Goal: Transaction & Acquisition: Purchase product/service

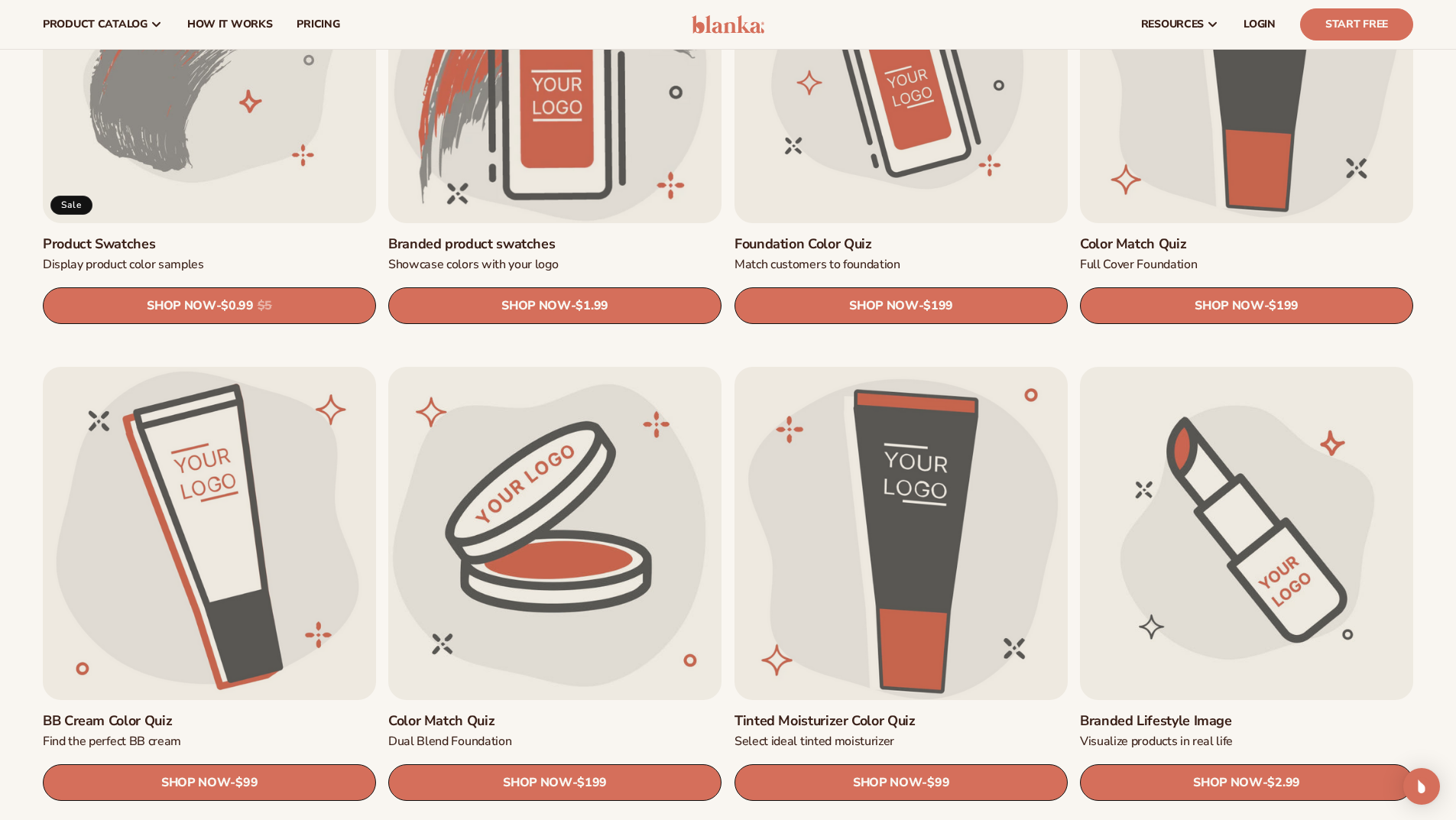
scroll to position [993, 0]
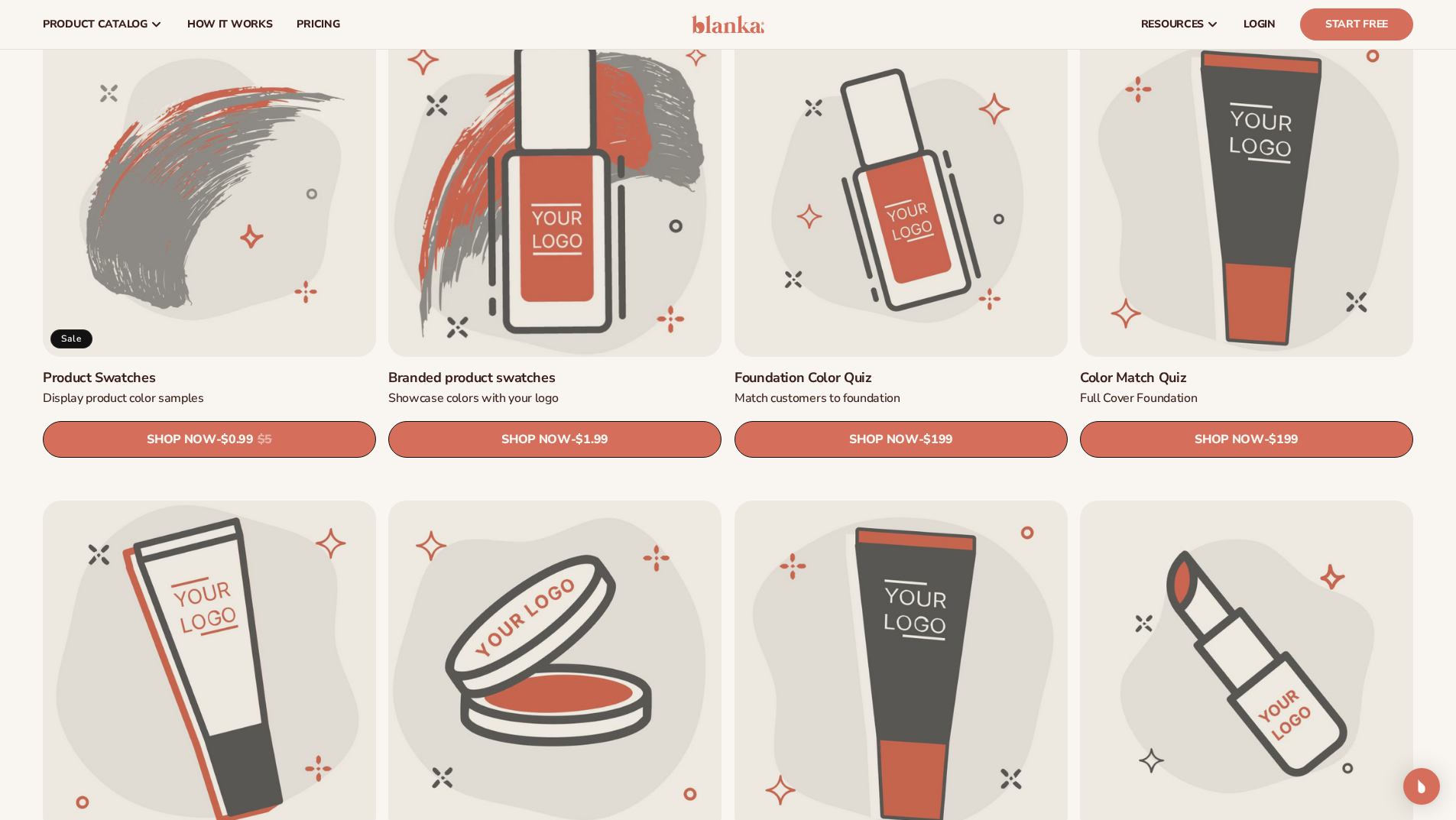
click at [281, 369] on link "Product Swatches" at bounding box center [209, 377] width 333 height 17
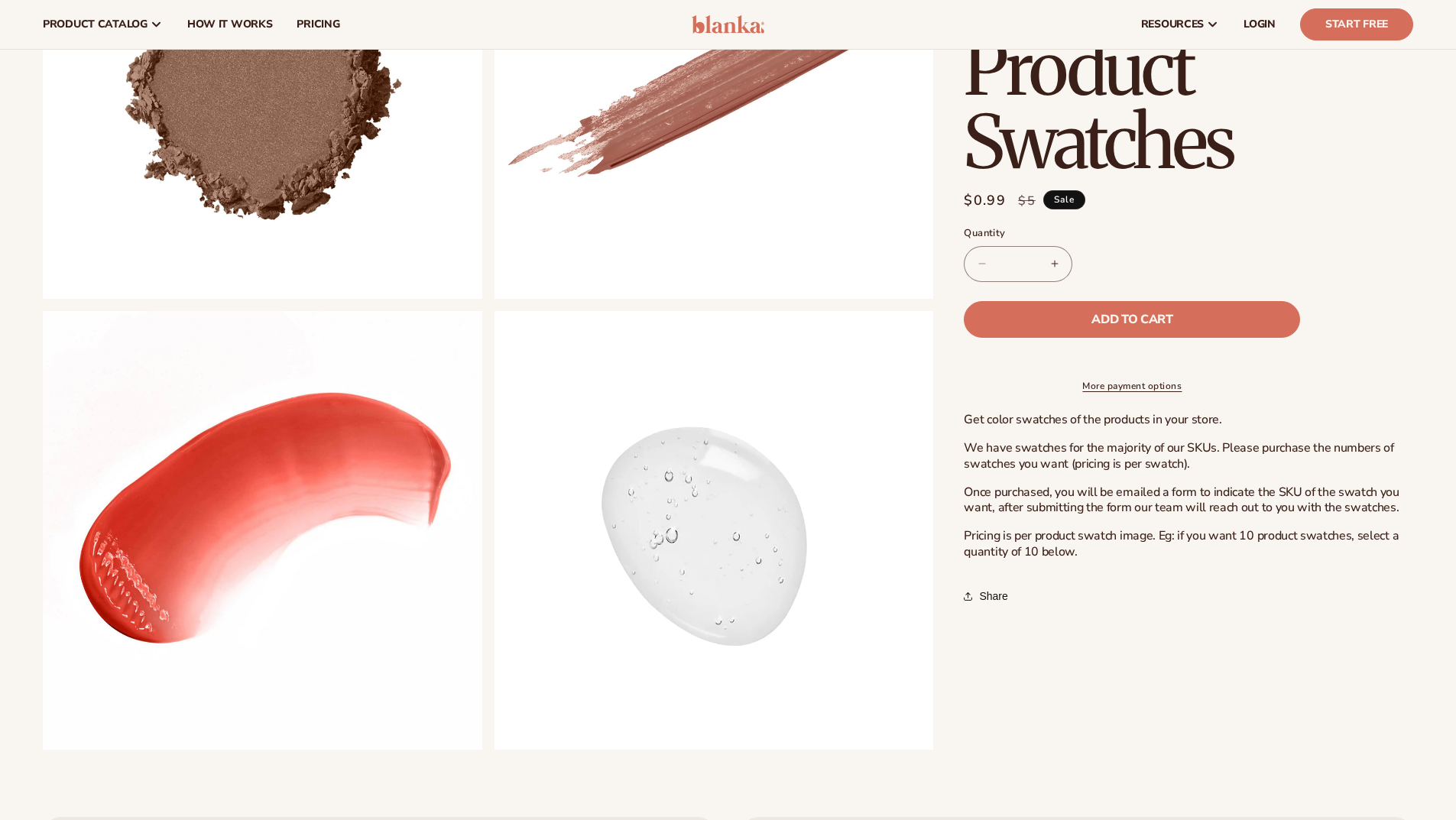
scroll to position [764, 0]
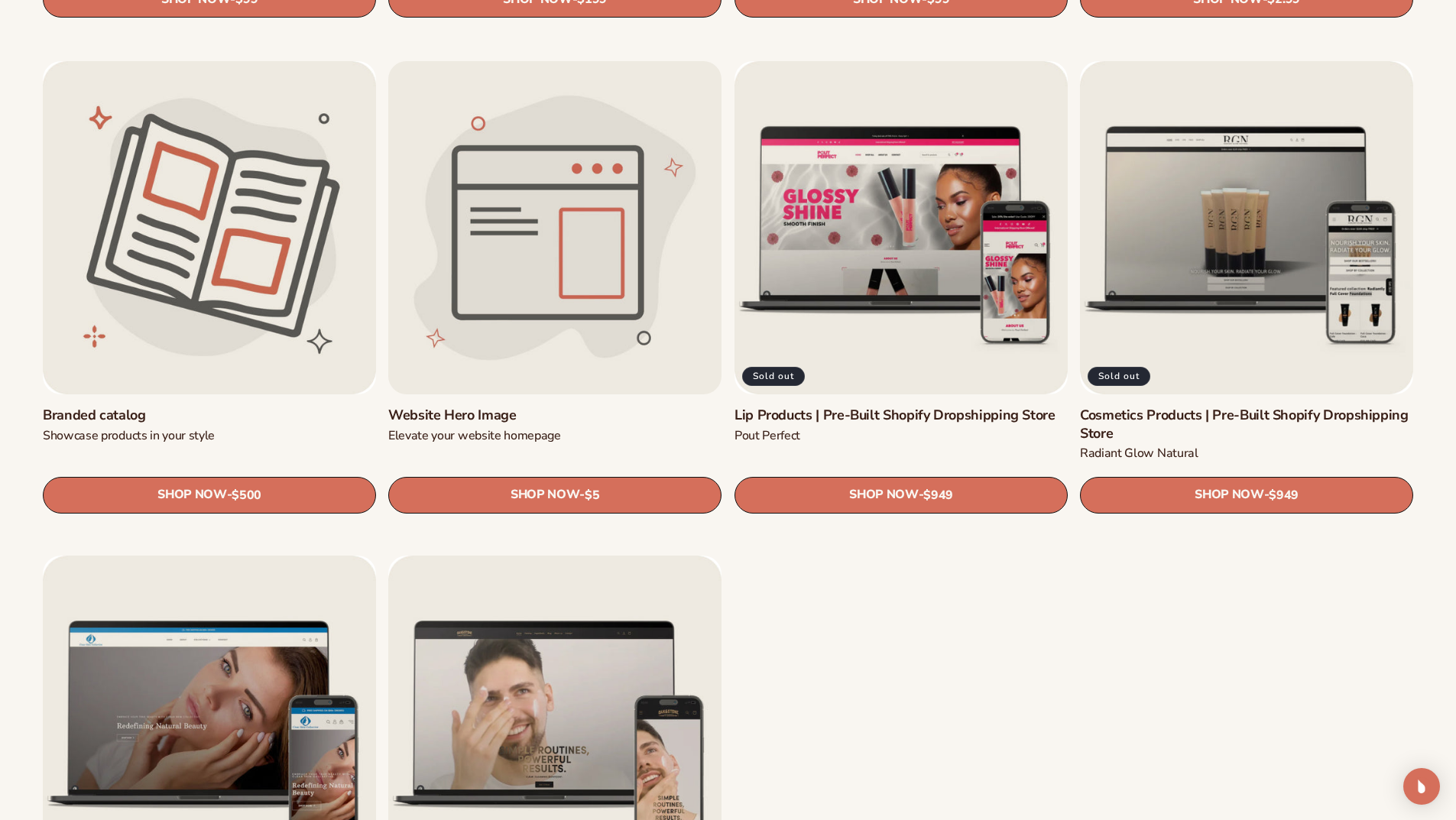
scroll to position [2217, 0]
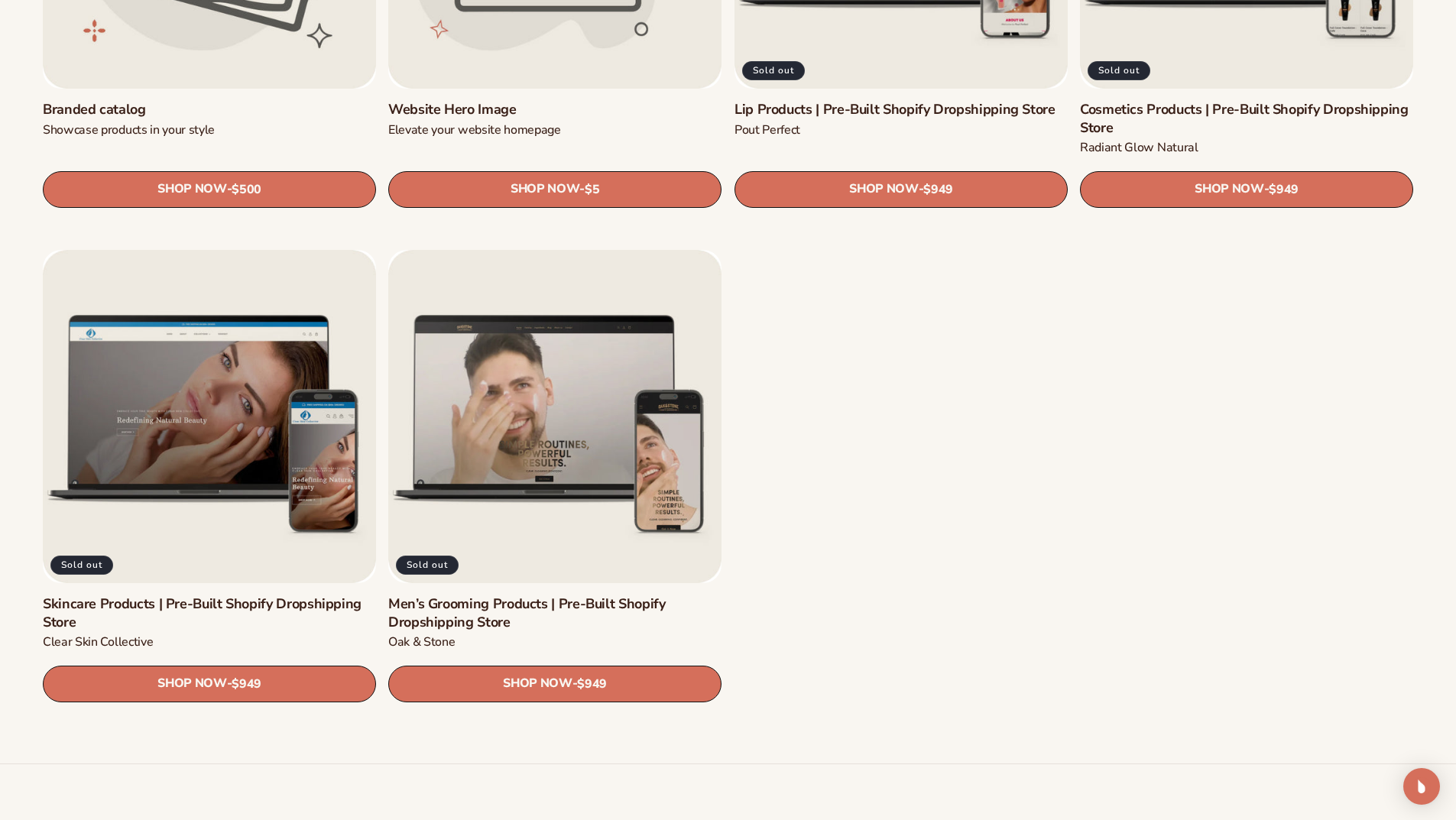
drag, startPoint x: 453, startPoint y: 378, endPoint x: 872, endPoint y: 382, distance: 419.0
drag, startPoint x: 576, startPoint y: 370, endPoint x: 847, endPoint y: 344, distance: 272.2
drag, startPoint x: 551, startPoint y: 378, endPoint x: 963, endPoint y: 361, distance: 412.4
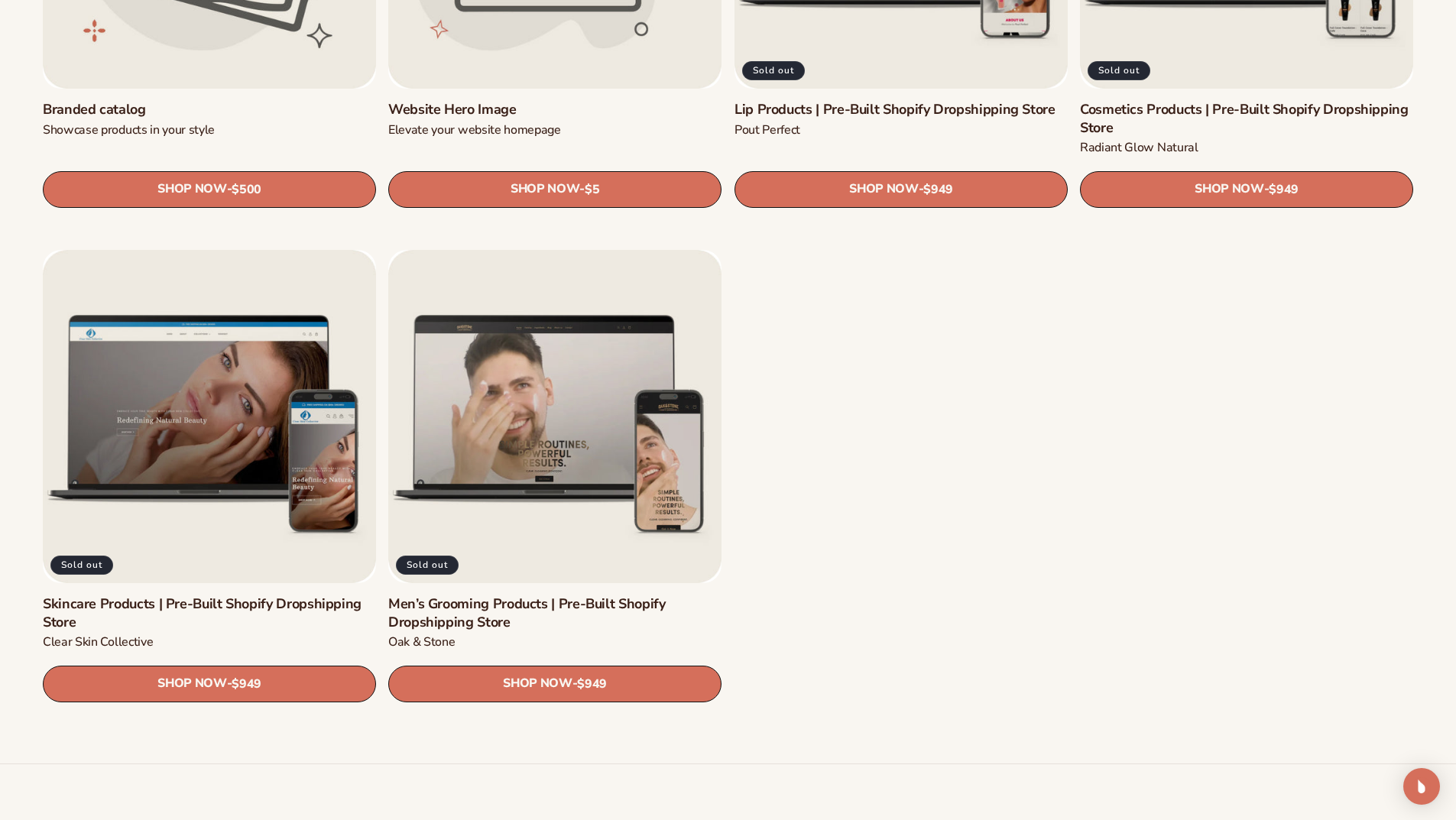
drag, startPoint x: 296, startPoint y: 392, endPoint x: 1084, endPoint y: 379, distance: 788.1
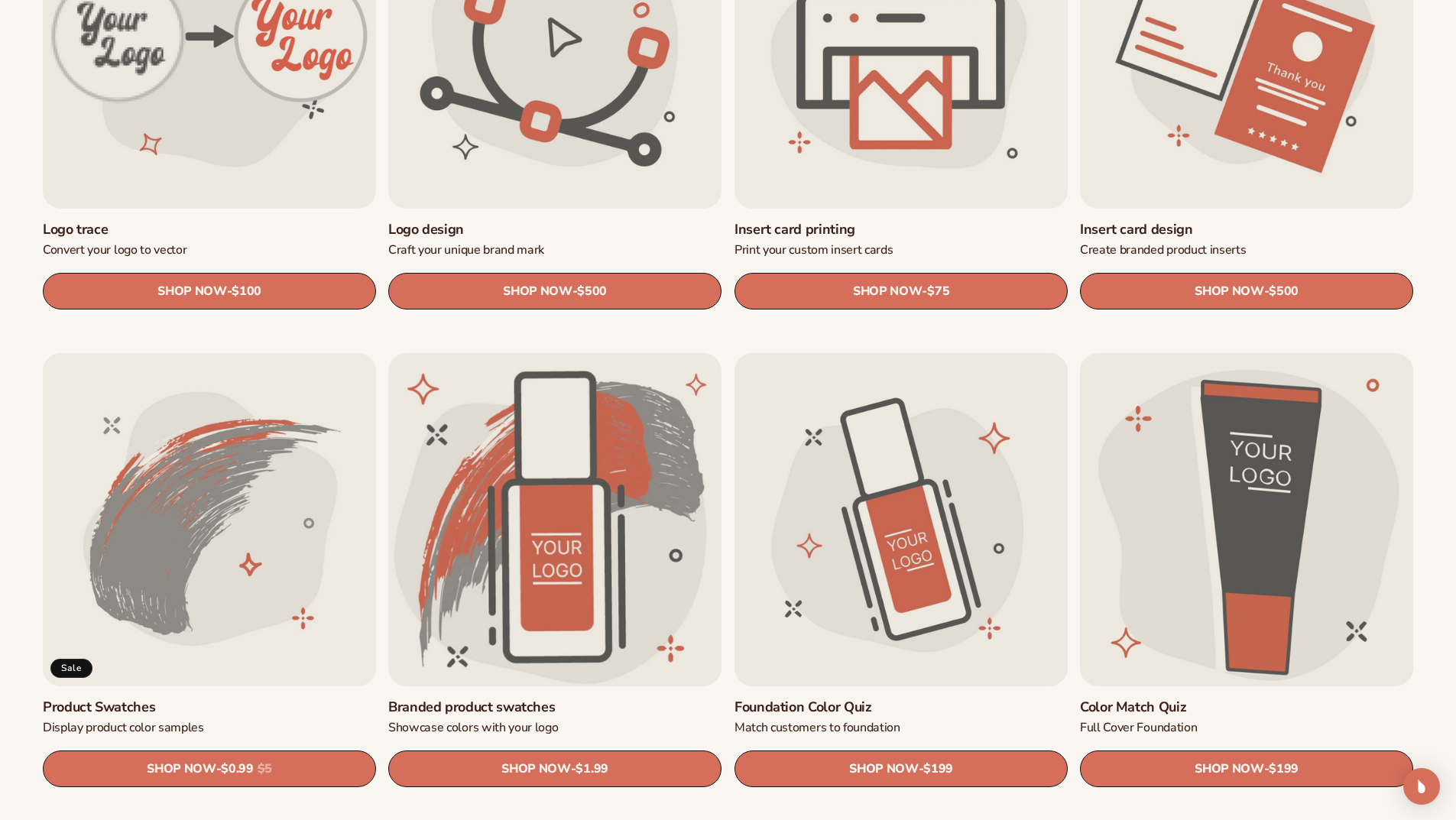
scroll to position [764, 0]
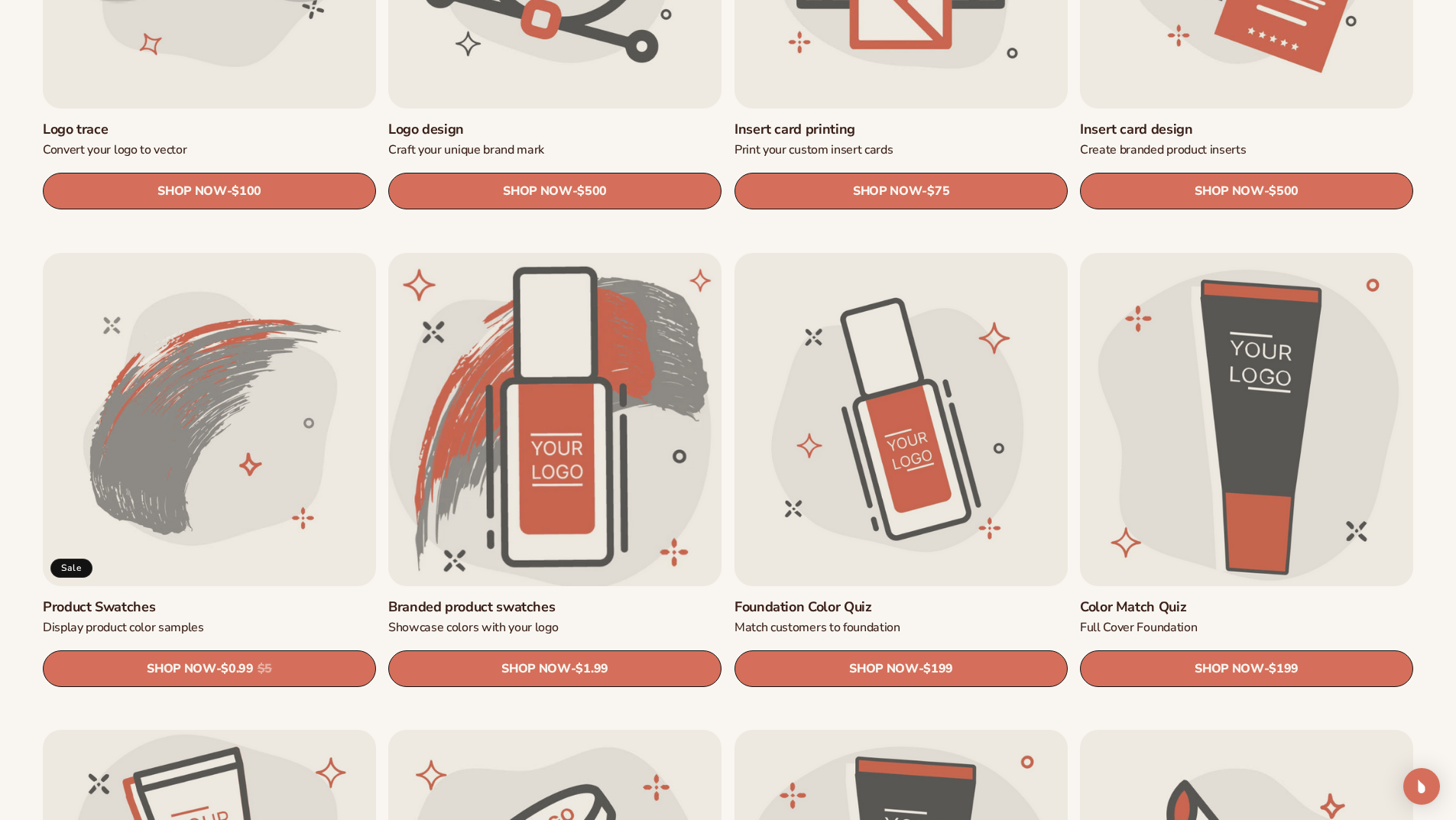
click at [559, 598] on link "Branded product swatches" at bounding box center [554, 606] width 333 height 17
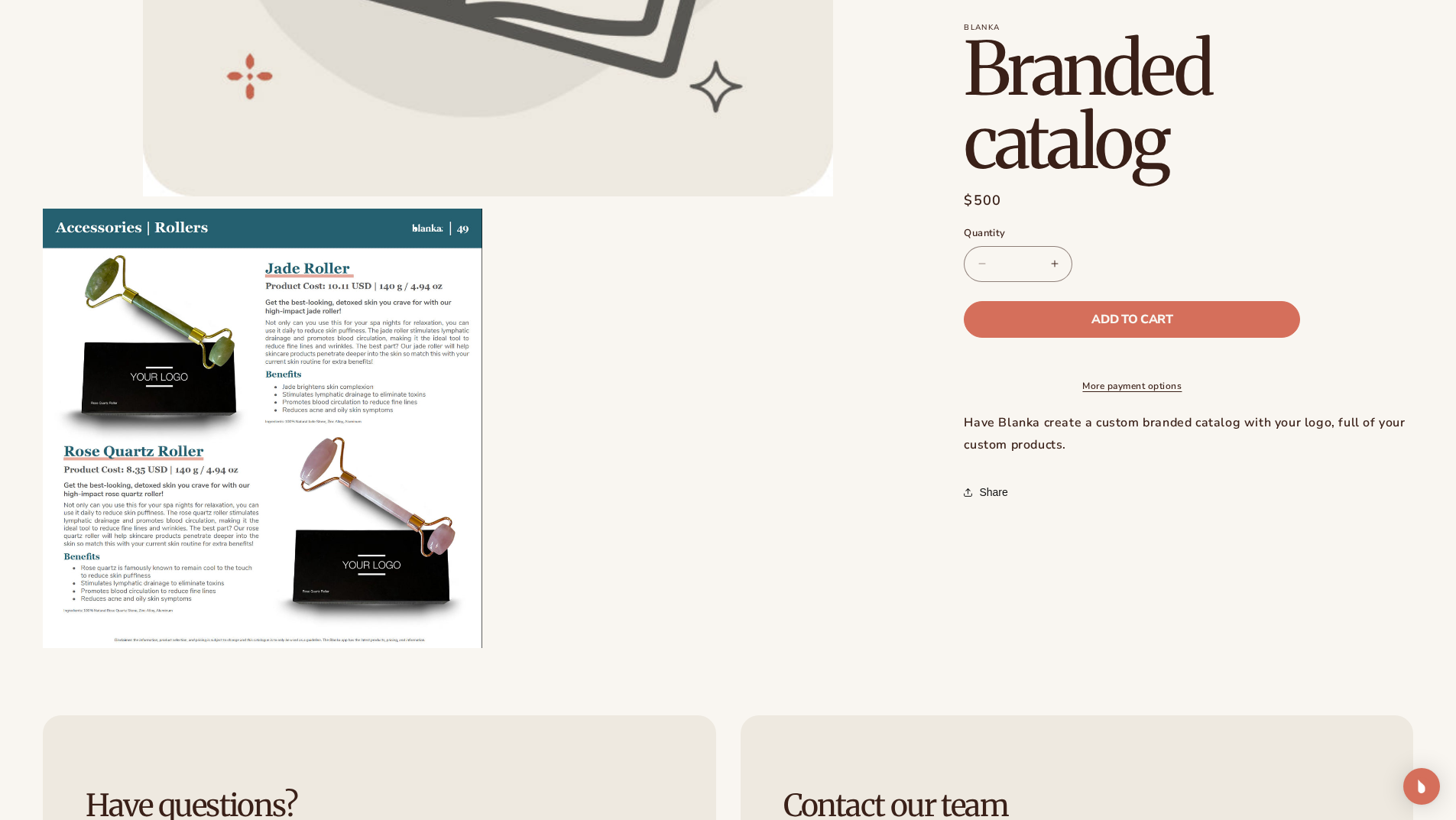
scroll to position [612, 0]
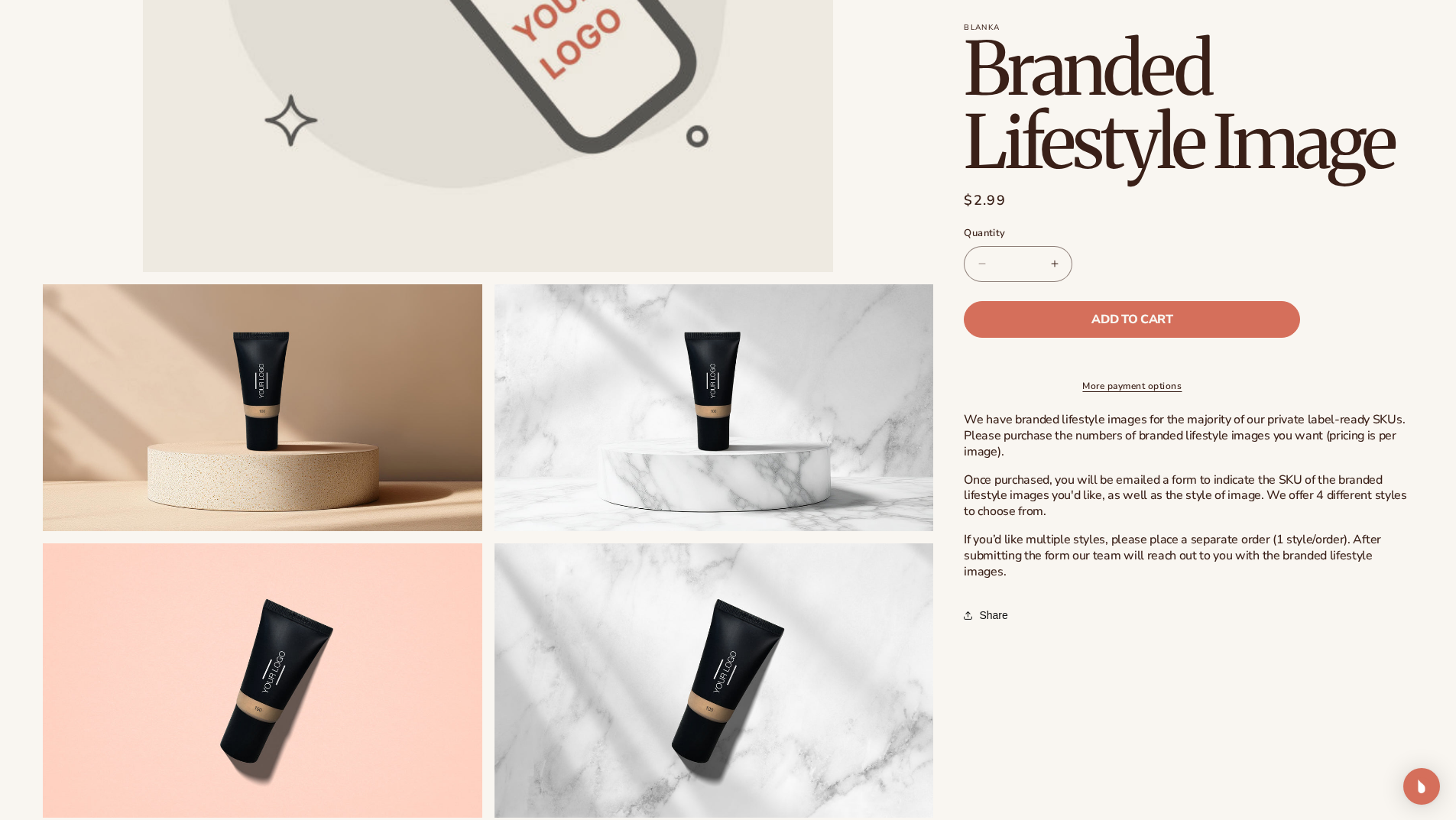
scroll to position [612, 0]
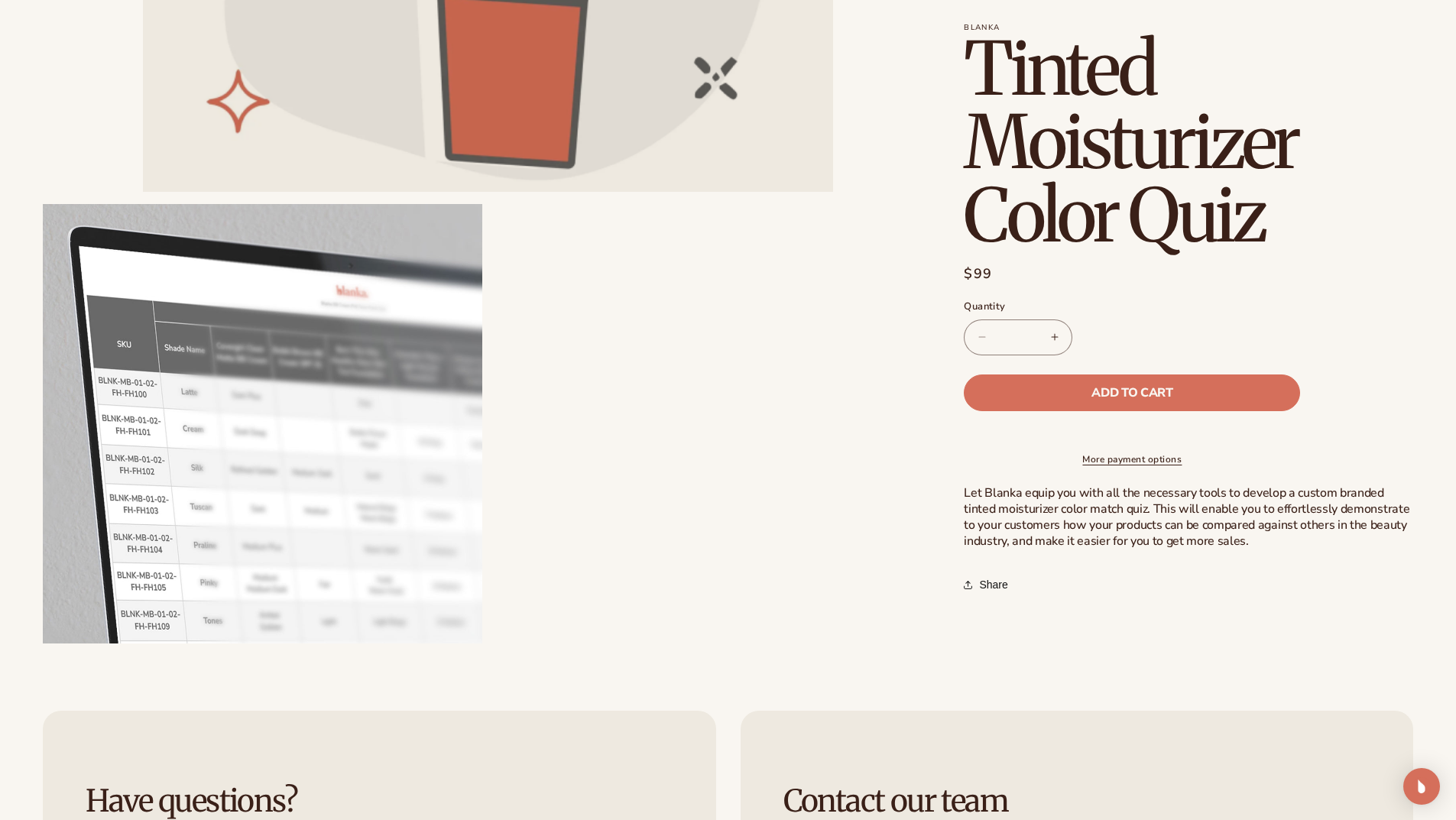
scroll to position [688, 0]
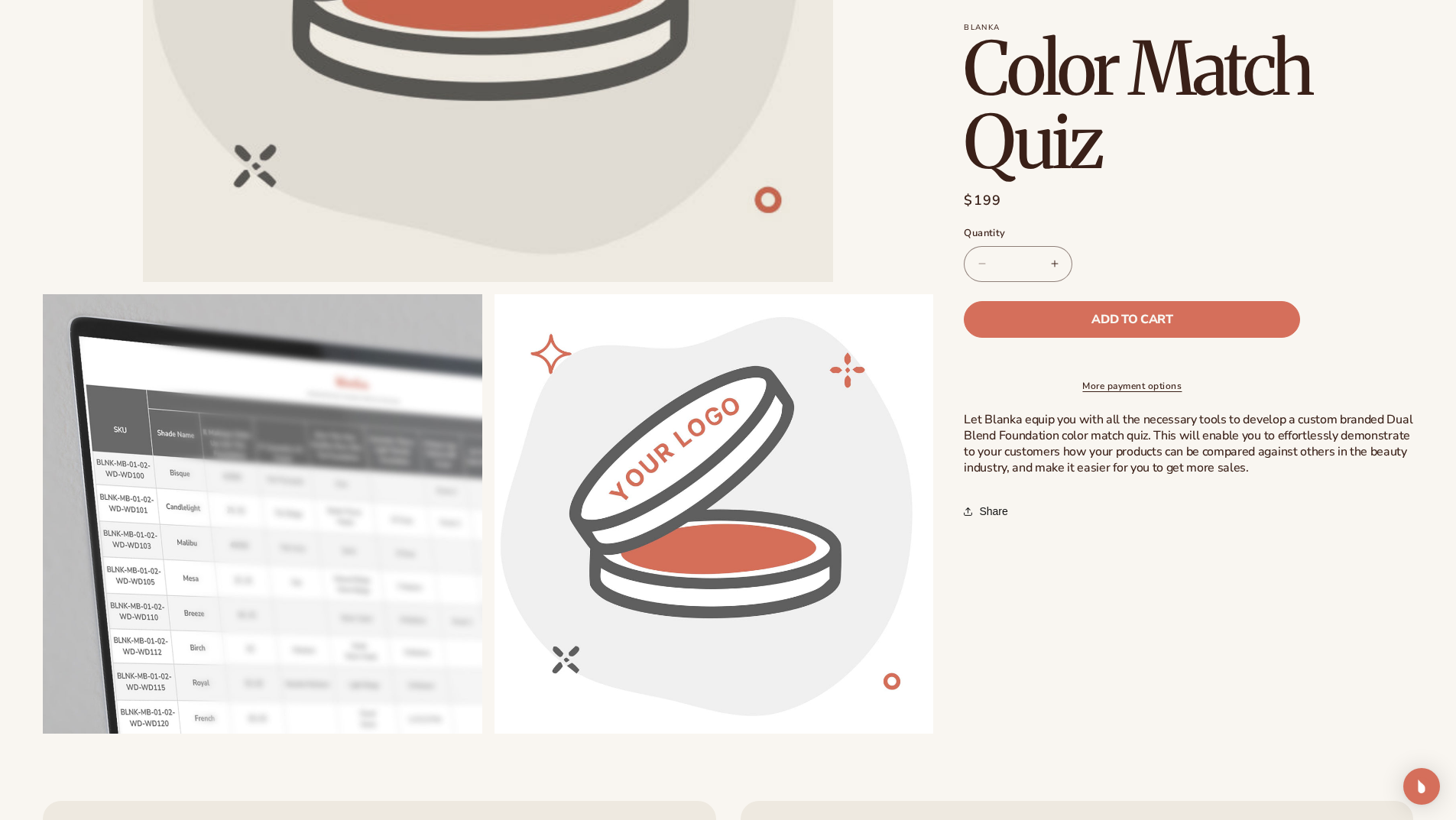
scroll to position [612, 0]
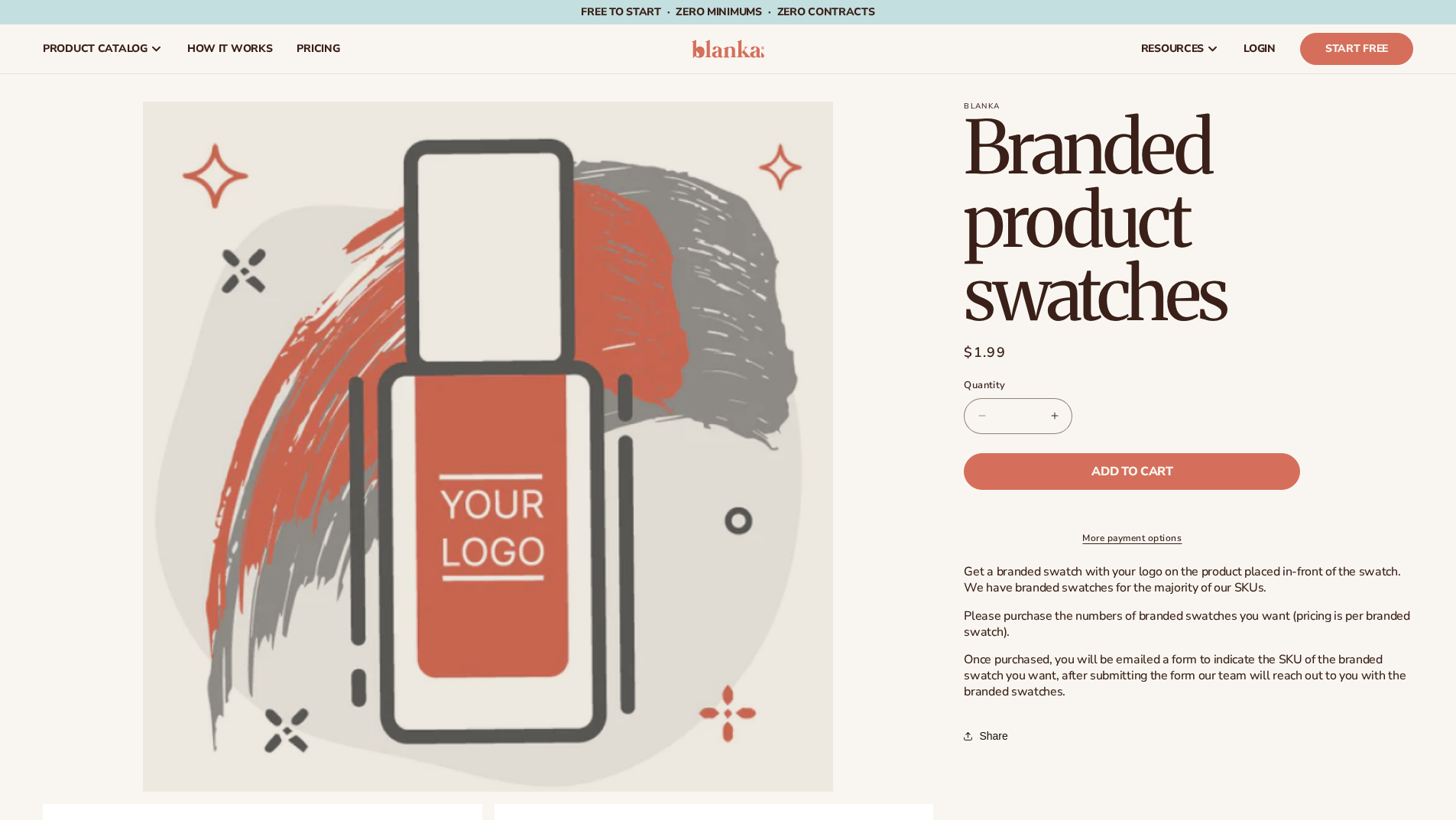
drag, startPoint x: 1011, startPoint y: 415, endPoint x: 1032, endPoint y: 415, distance: 21.0
click at [1032, 415] on input "*" at bounding box center [1018, 415] width 38 height 36
click at [964, 453] on button "Add to cart" at bounding box center [1132, 471] width 336 height 37
type input "*"
click at [1268, 47] on icon at bounding box center [1265, 49] width 18 height 18
